Goal: Communication & Community: Ask a question

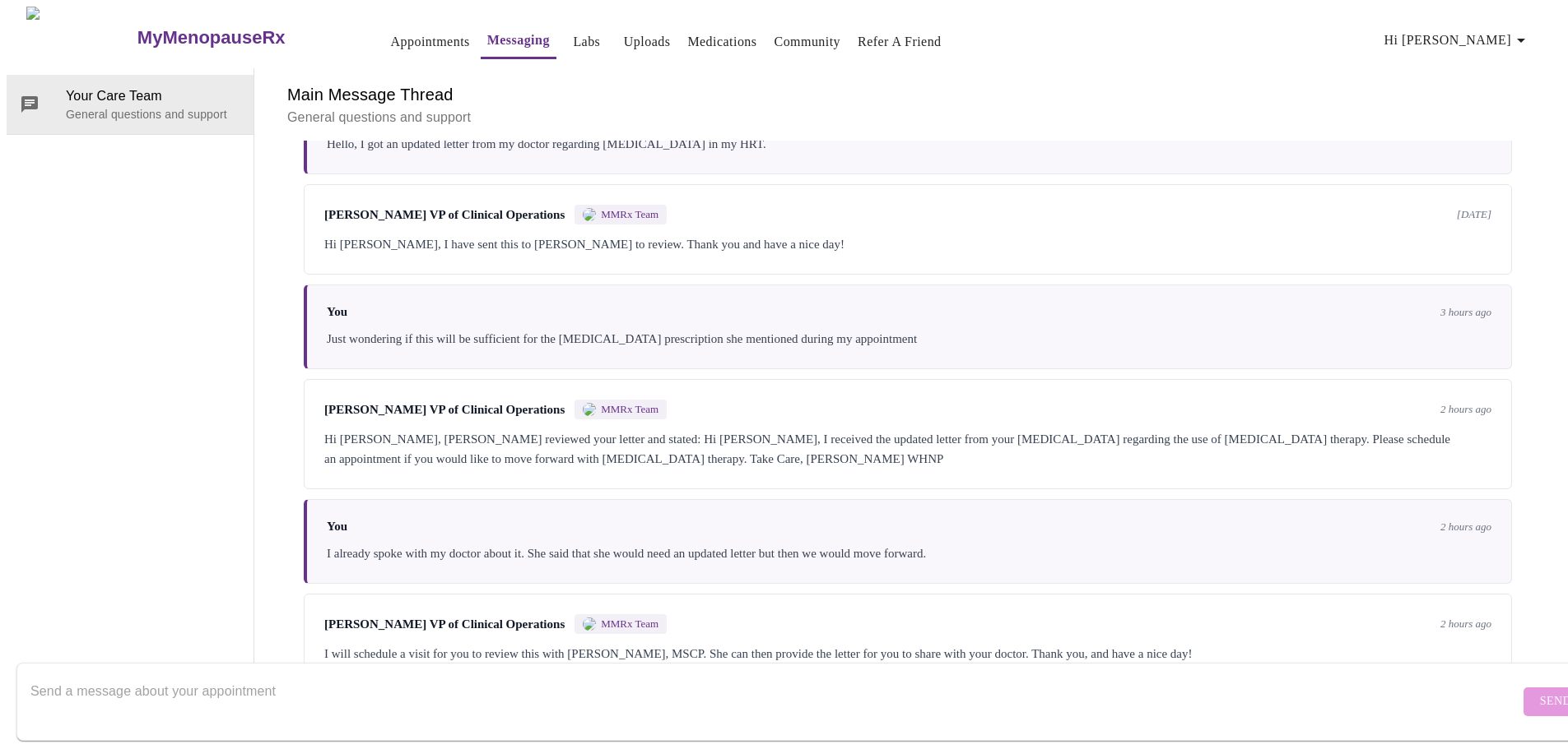
scroll to position [536, 0]
